Goal: Task Accomplishment & Management: Use online tool/utility

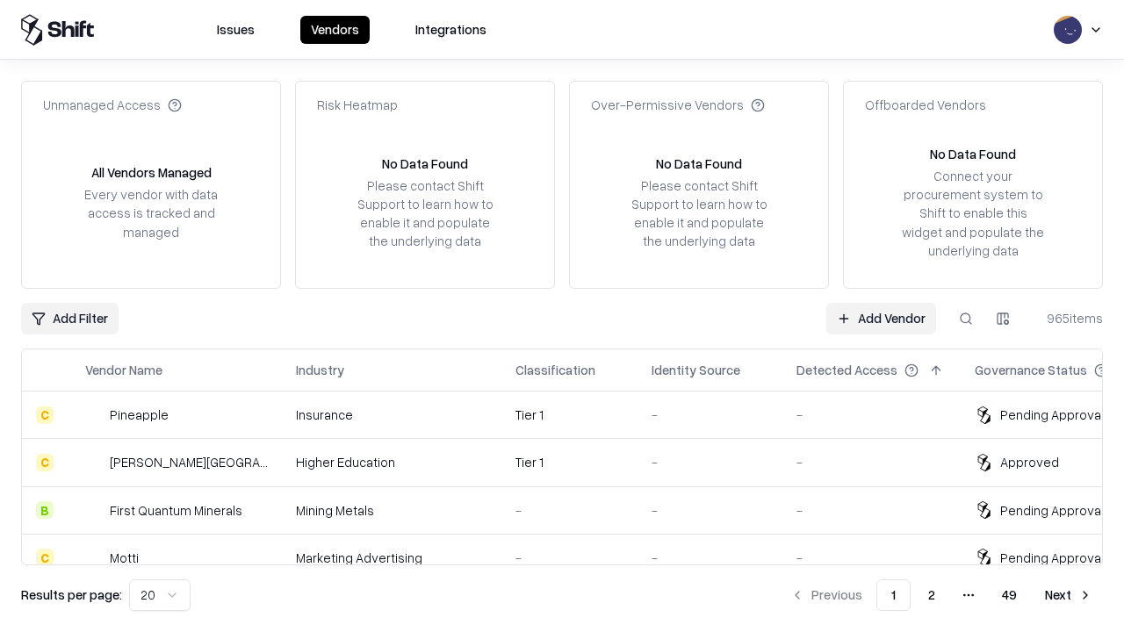
click at [880, 318] on link "Add Vendor" at bounding box center [881, 319] width 110 height 32
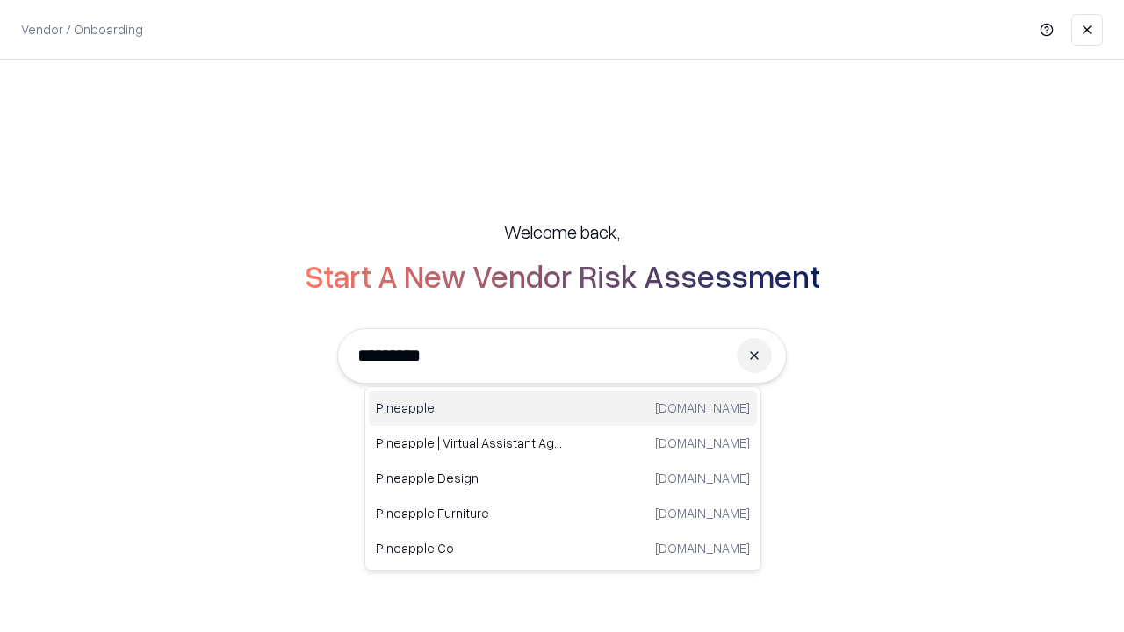
click at [563, 408] on div "Pineapple [DOMAIN_NAME]" at bounding box center [563, 408] width 388 height 35
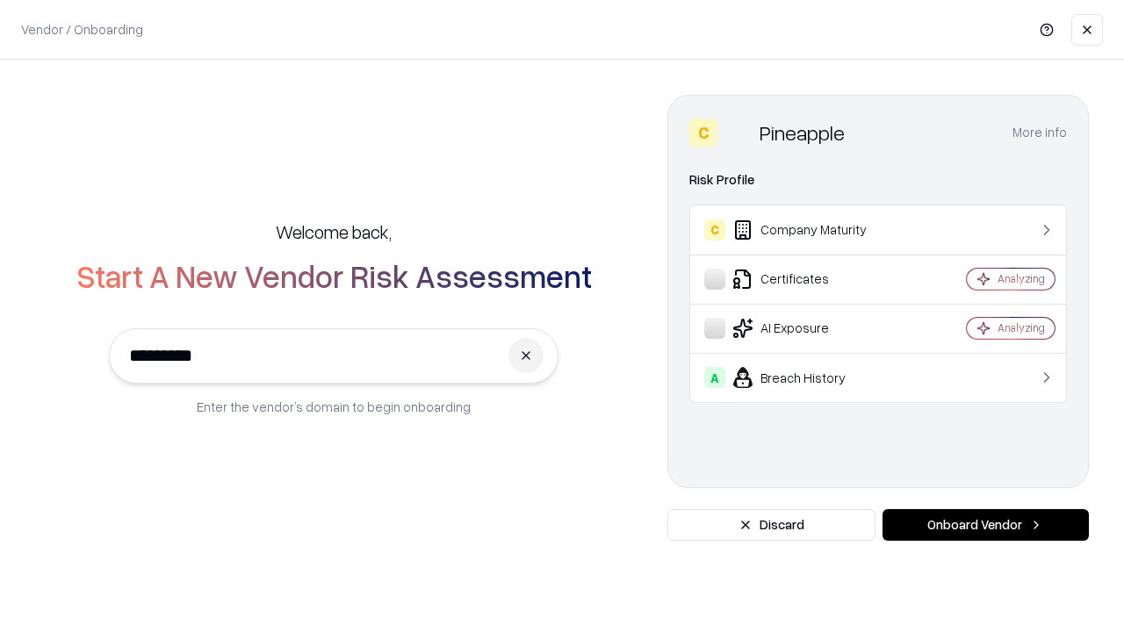
type input "*********"
click at [985, 525] on button "Onboard Vendor" at bounding box center [985, 525] width 206 height 32
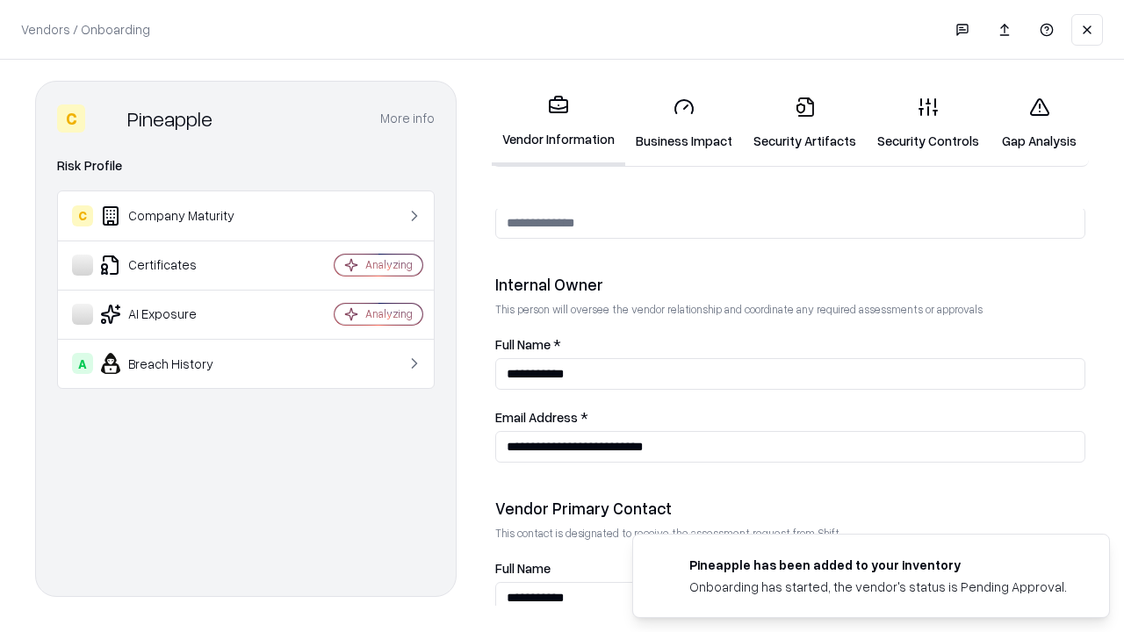
scroll to position [909, 0]
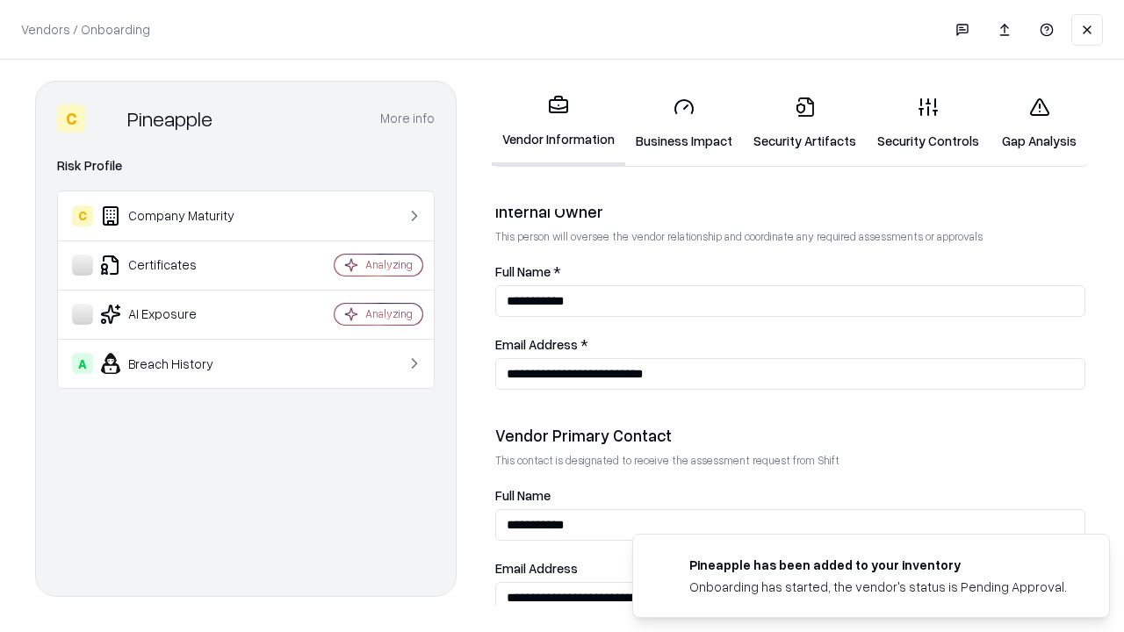
click at [804, 123] on link "Security Artifacts" at bounding box center [805, 124] width 124 height 82
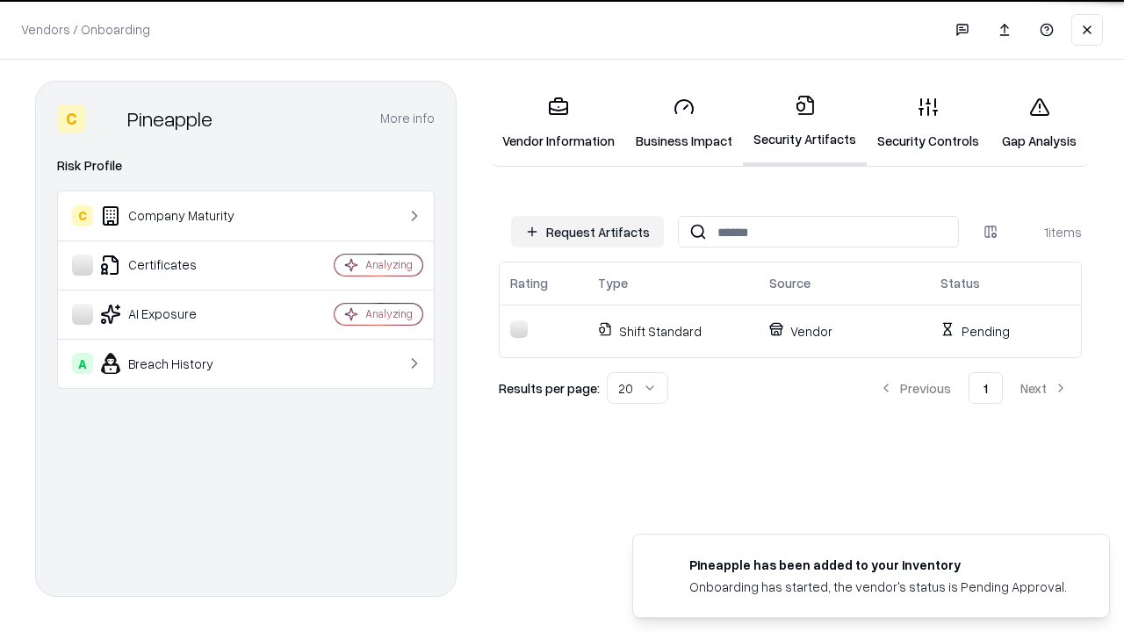
click at [587, 232] on button "Request Artifacts" at bounding box center [587, 232] width 153 height 32
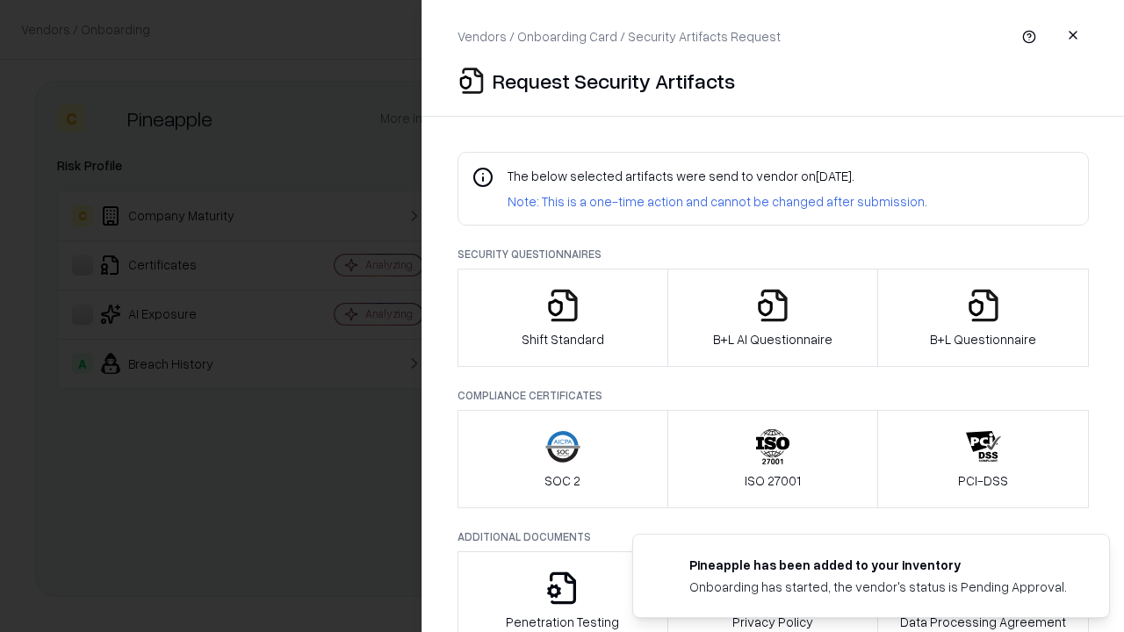
click at [982, 318] on icon "button" at bounding box center [983, 305] width 35 height 35
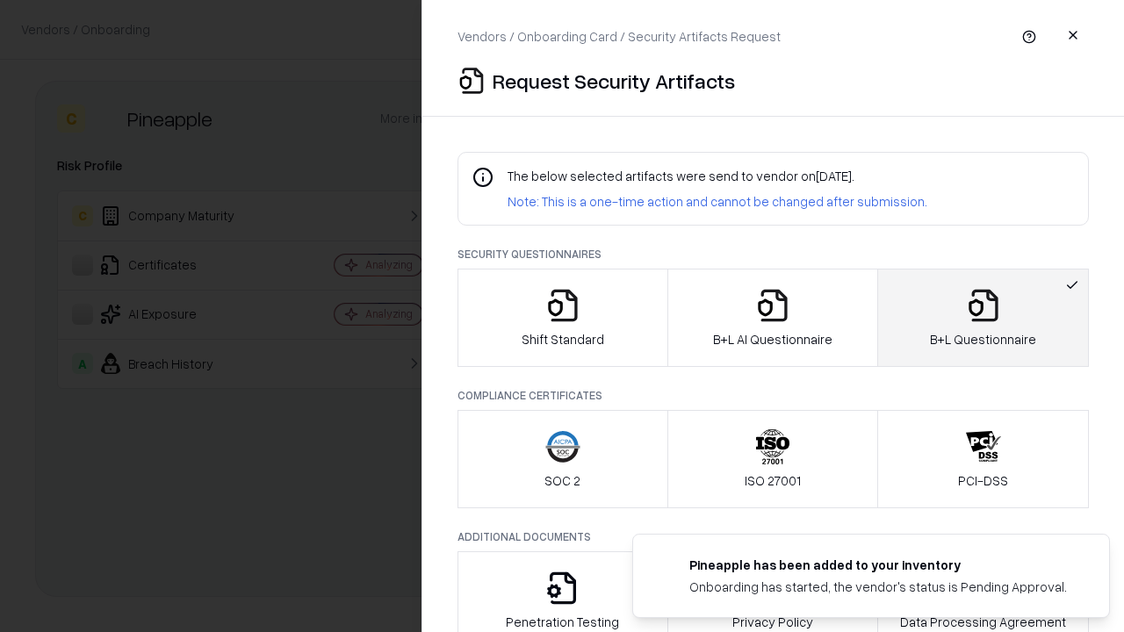
click at [772, 318] on icon "button" at bounding box center [772, 305] width 35 height 35
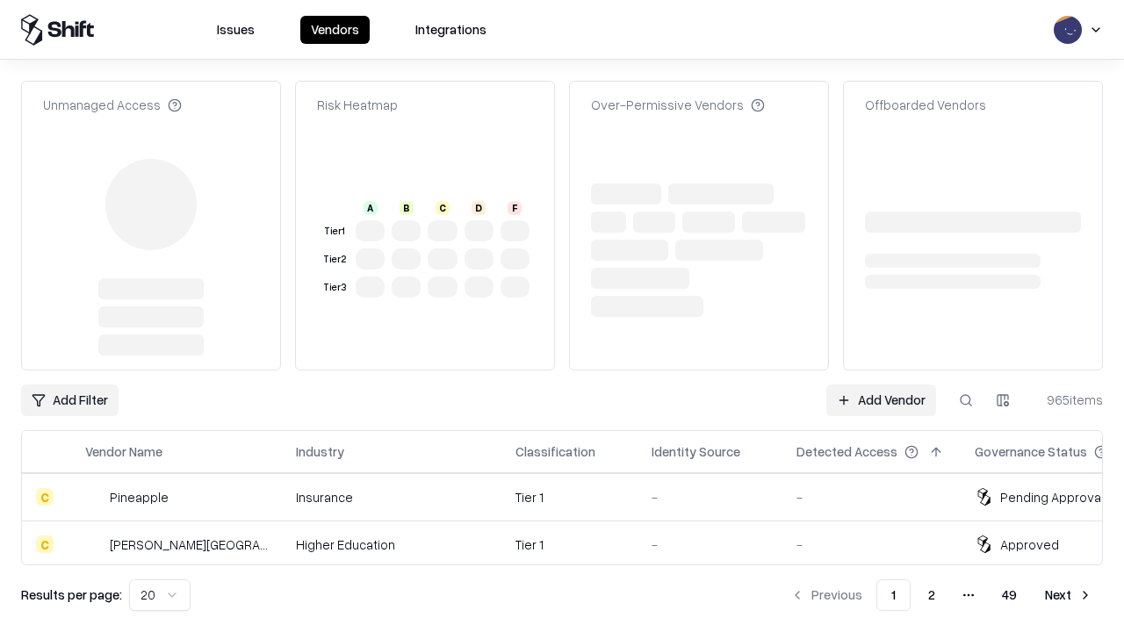
click at [880, 384] on link "Add Vendor" at bounding box center [881, 400] width 110 height 32
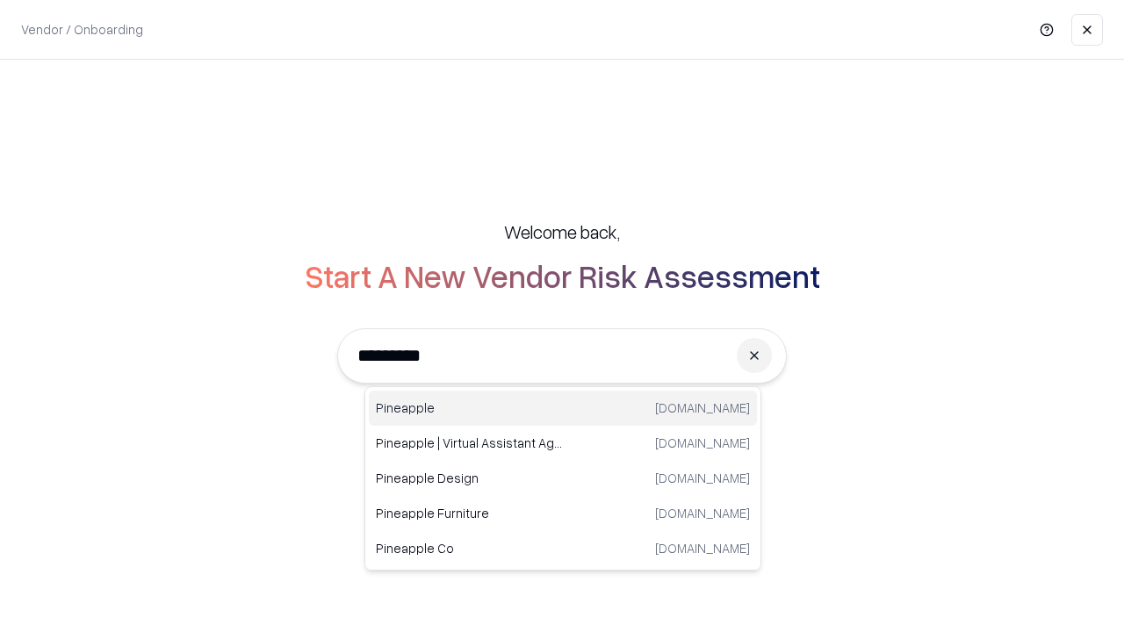
click at [563, 408] on div "Pineapple [DOMAIN_NAME]" at bounding box center [563, 408] width 388 height 35
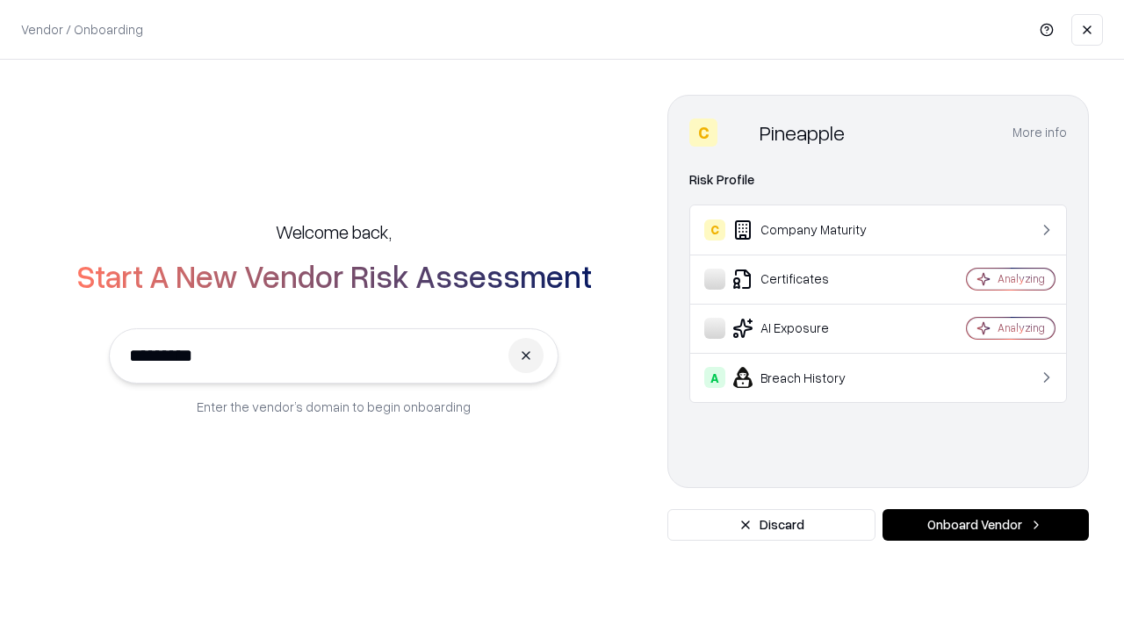
type input "*********"
click at [985, 525] on button "Onboard Vendor" at bounding box center [985, 525] width 206 height 32
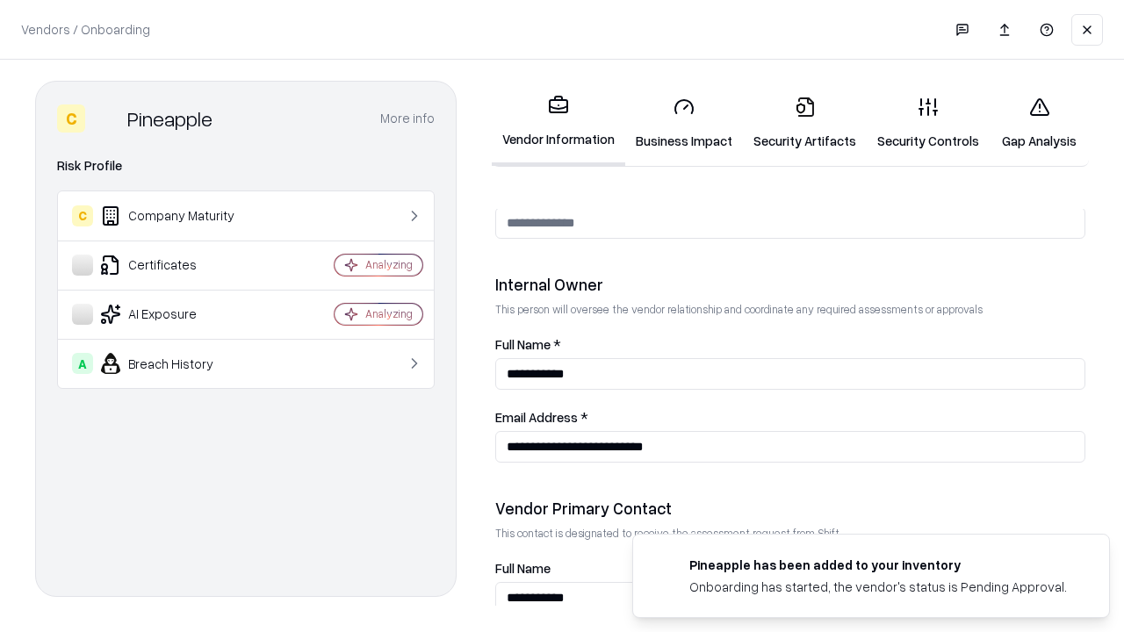
scroll to position [909, 0]
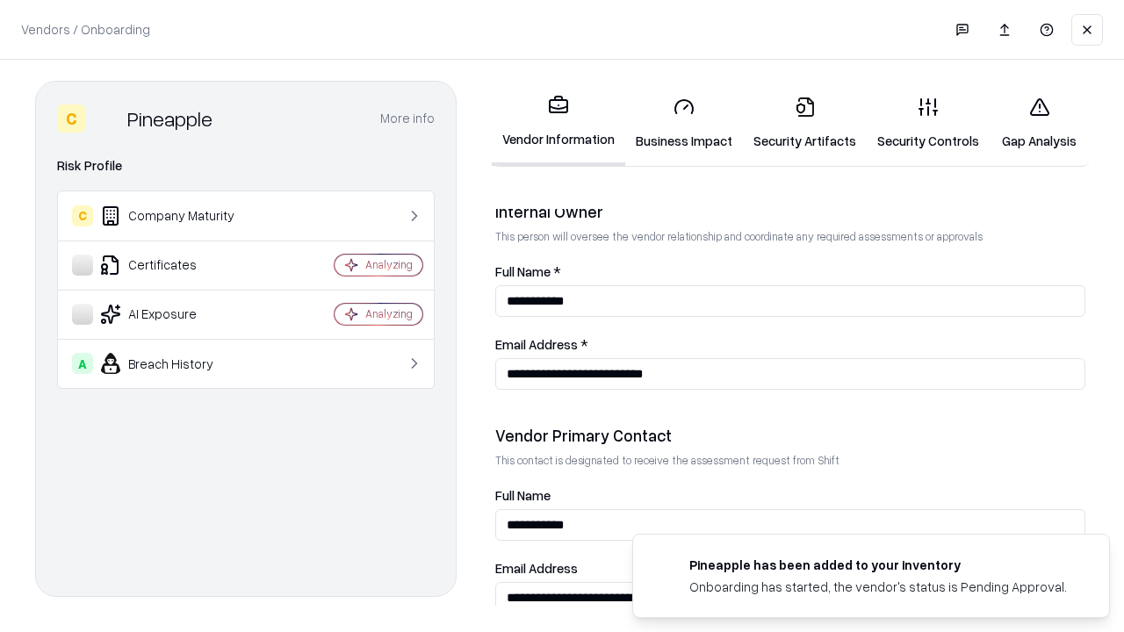
click at [1038, 123] on link "Gap Analysis" at bounding box center [1038, 124] width 99 height 82
